Goal: Task Accomplishment & Management: Manage account settings

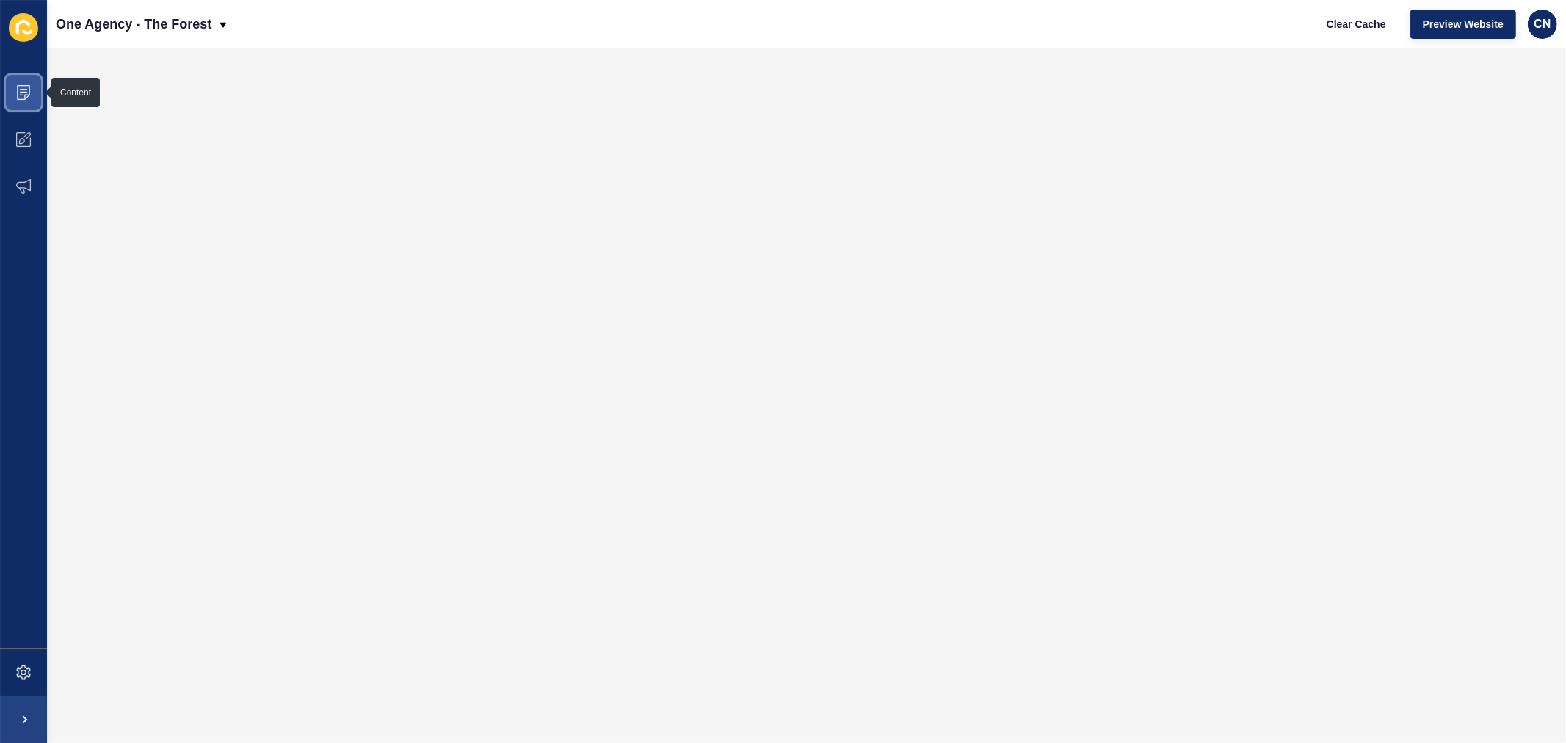
click at [26, 91] on icon at bounding box center [23, 92] width 15 height 15
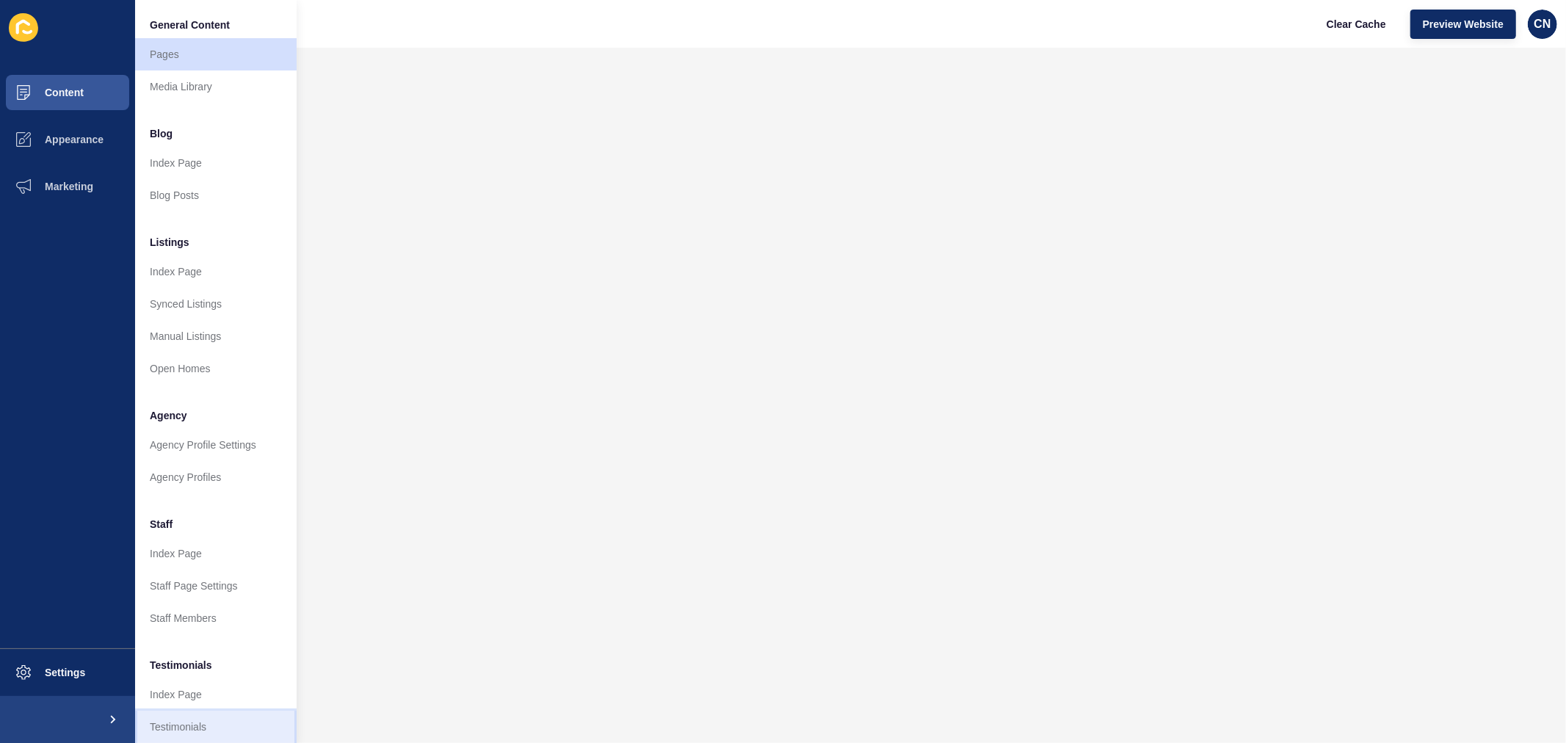
click at [180, 721] on link "Testimonials" at bounding box center [216, 727] width 162 height 32
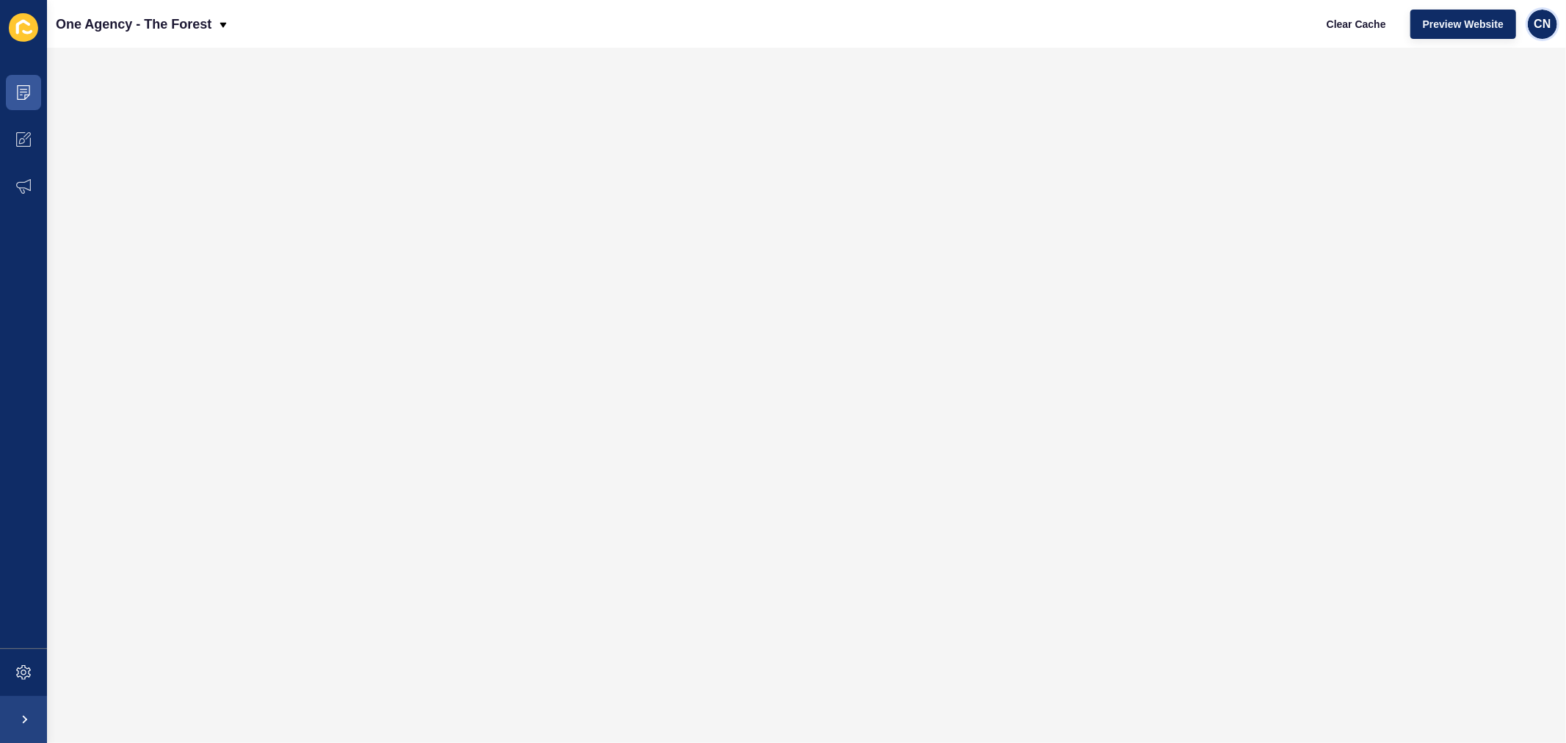
click at [1547, 18] on span "CN" at bounding box center [1542, 24] width 17 height 15
click at [1491, 123] on link "Logout" at bounding box center [1508, 122] width 108 height 32
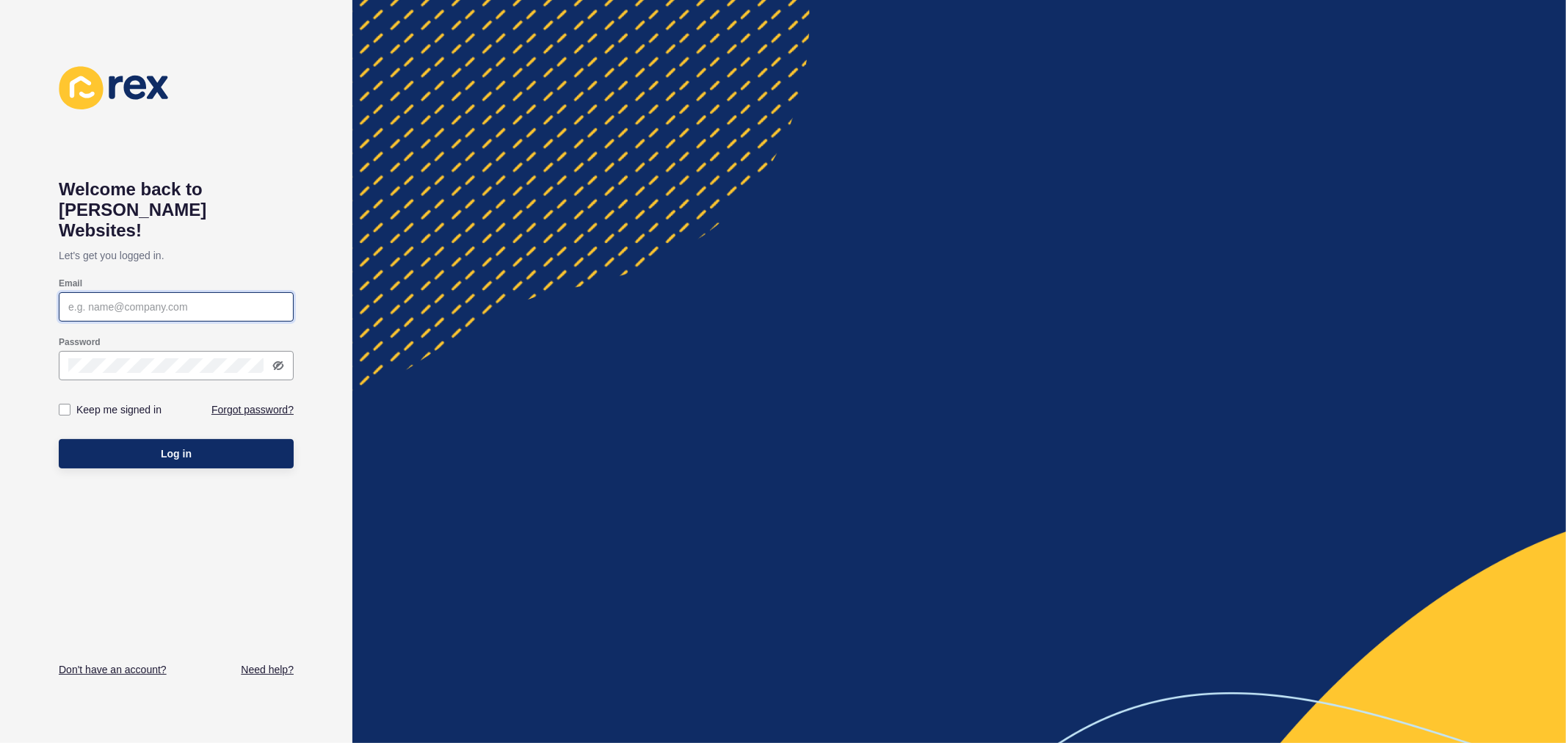
type input "[PERSON_NAME][EMAIL_ADDRESS][DOMAIN_NAME]"
